Goal: Navigation & Orientation: Find specific page/section

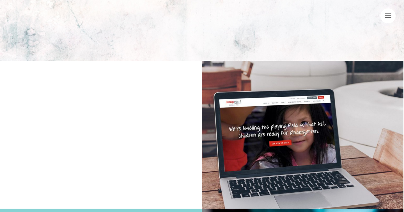
scroll to position [90, 0]
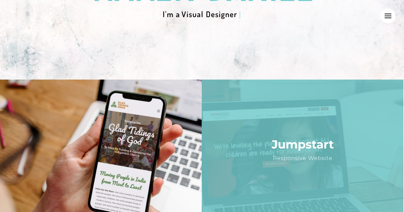
click at [267, 132] on link "Post image" at bounding box center [303, 153] width 202 height 148
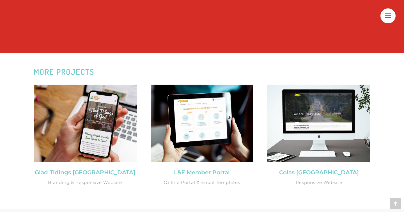
scroll to position [925, 0]
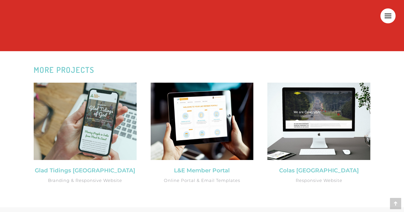
click at [80, 129] on icon "Post image" at bounding box center [85, 121] width 103 height 77
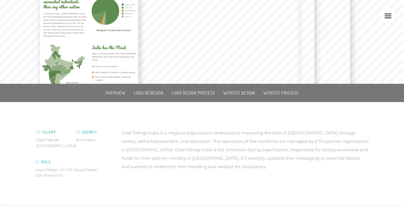
scroll to position [47, 0]
